Goal: Information Seeking & Learning: Learn about a topic

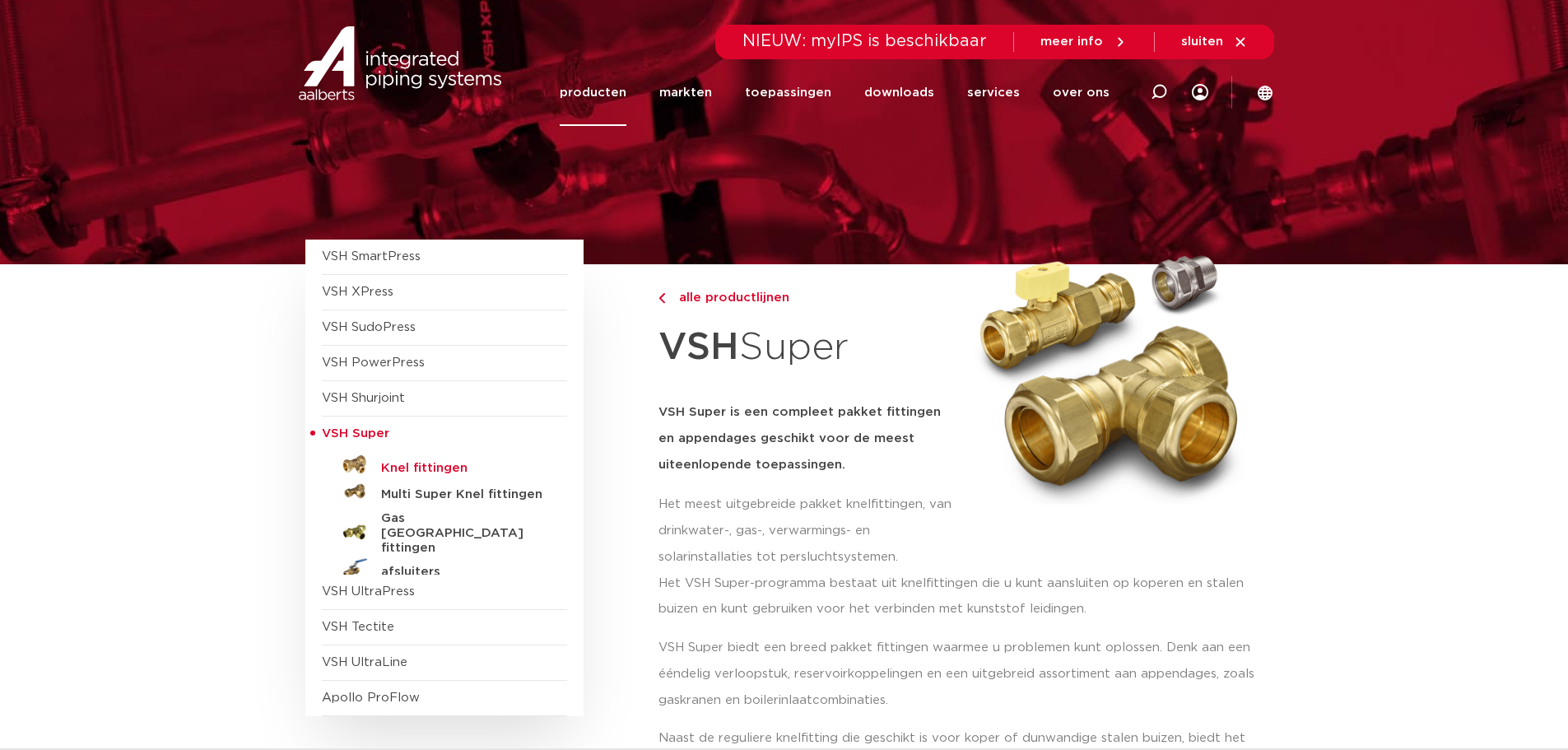
click at [401, 470] on h5 "Knel fittingen" at bounding box center [463, 469] width 163 height 15
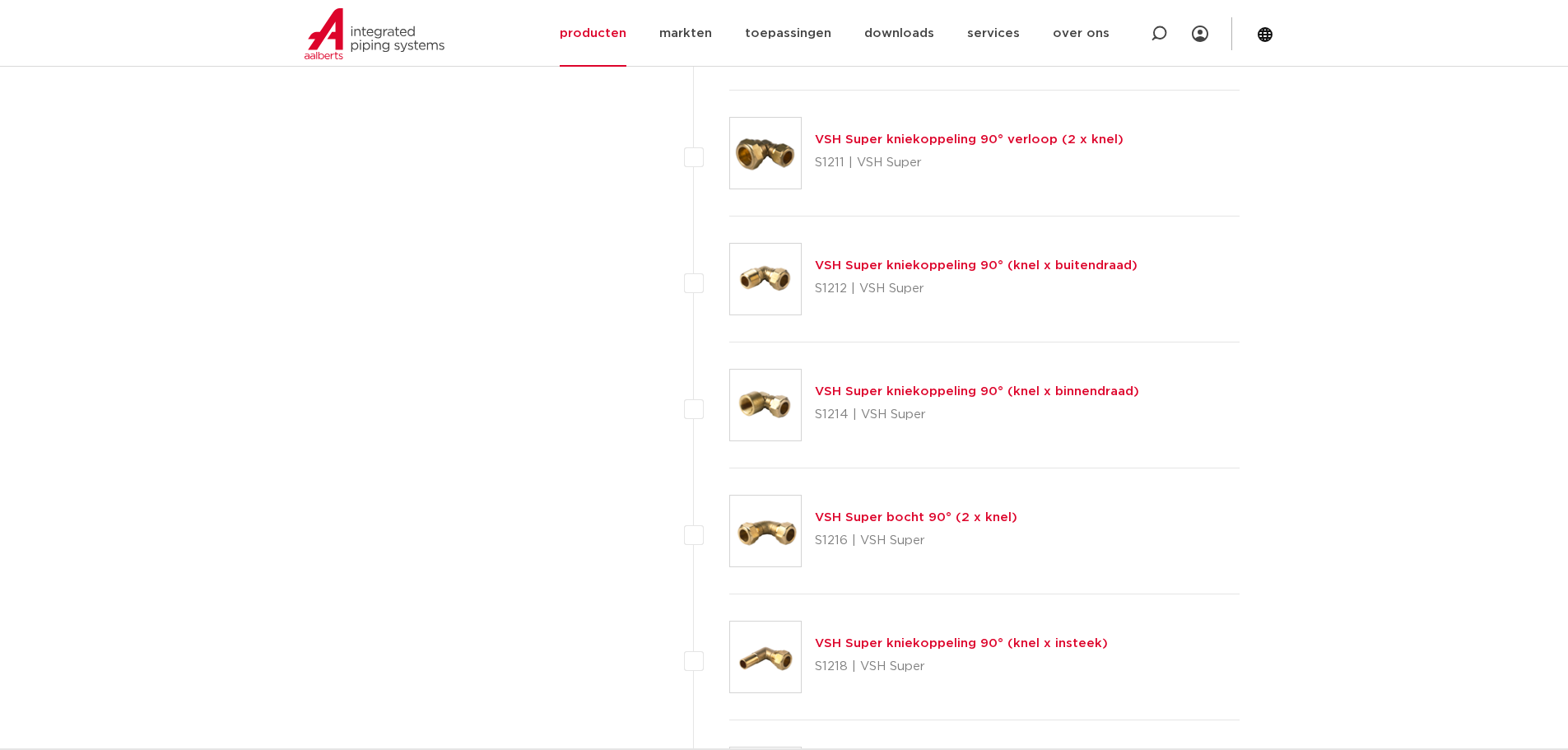
scroll to position [1667, 0]
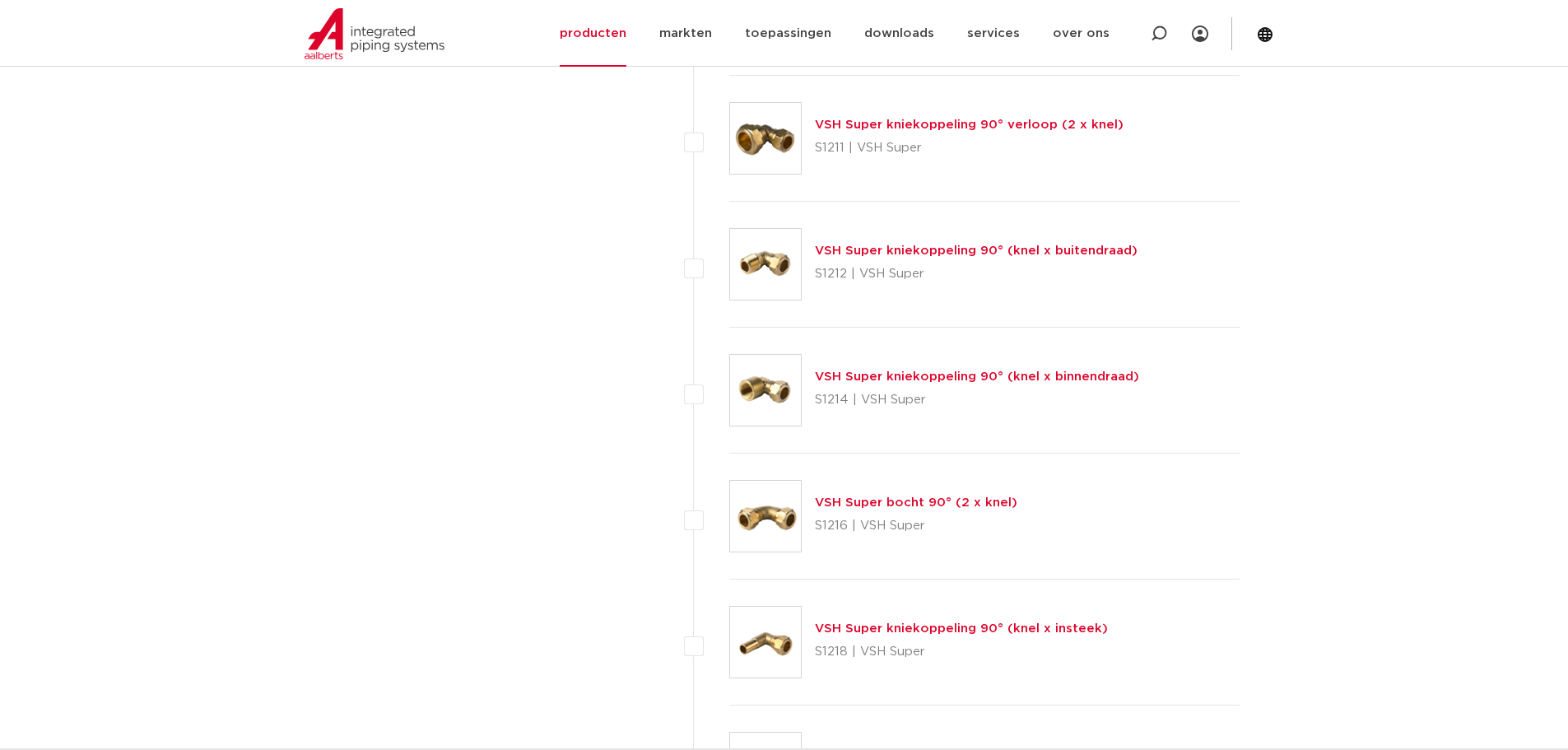
click at [998, 118] on link "VSH Super kniekoppeling 90° verloop (2 x knel)" at bounding box center [969, 124] width 309 height 12
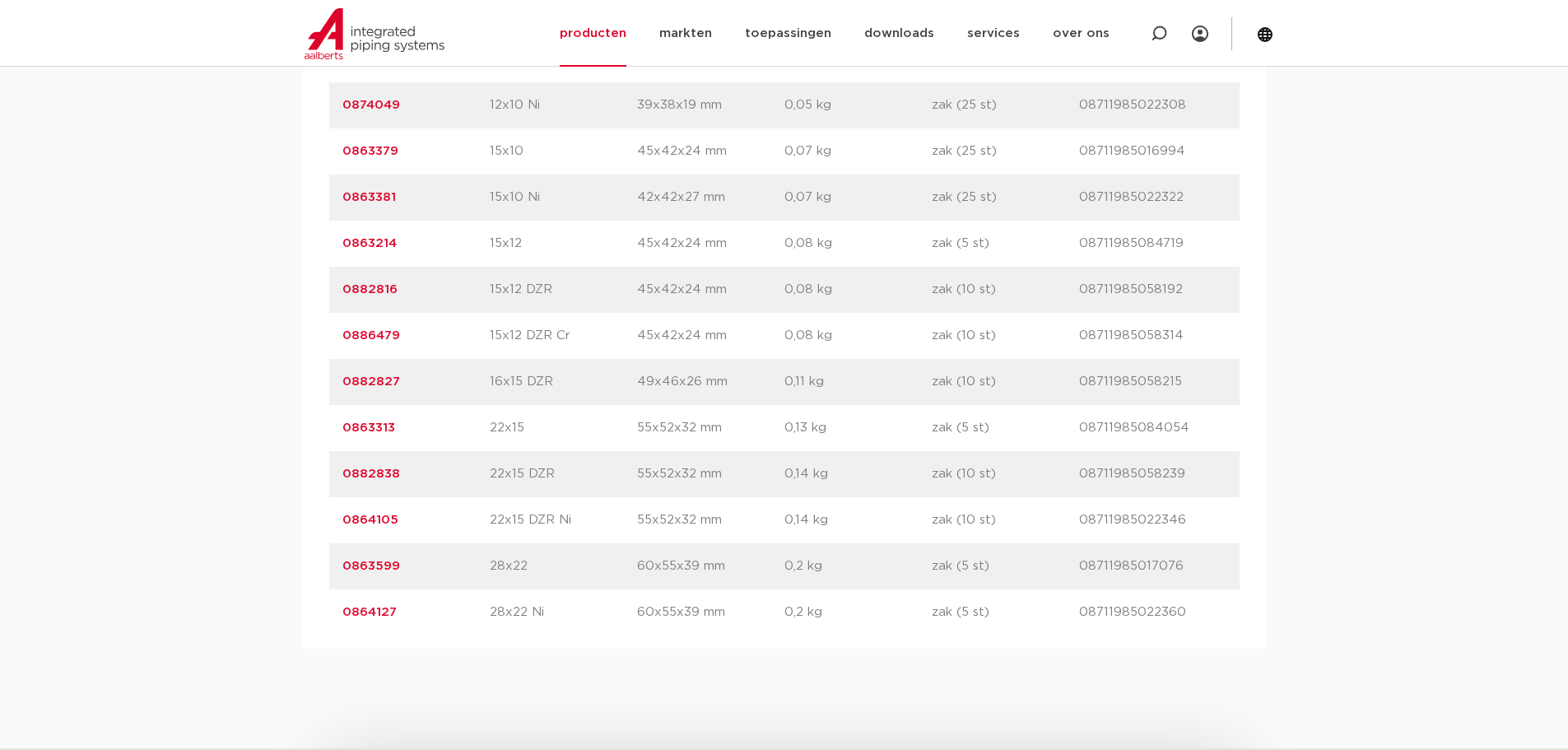
scroll to position [1235, 0]
